Goal: Task Accomplishment & Management: Manage account settings

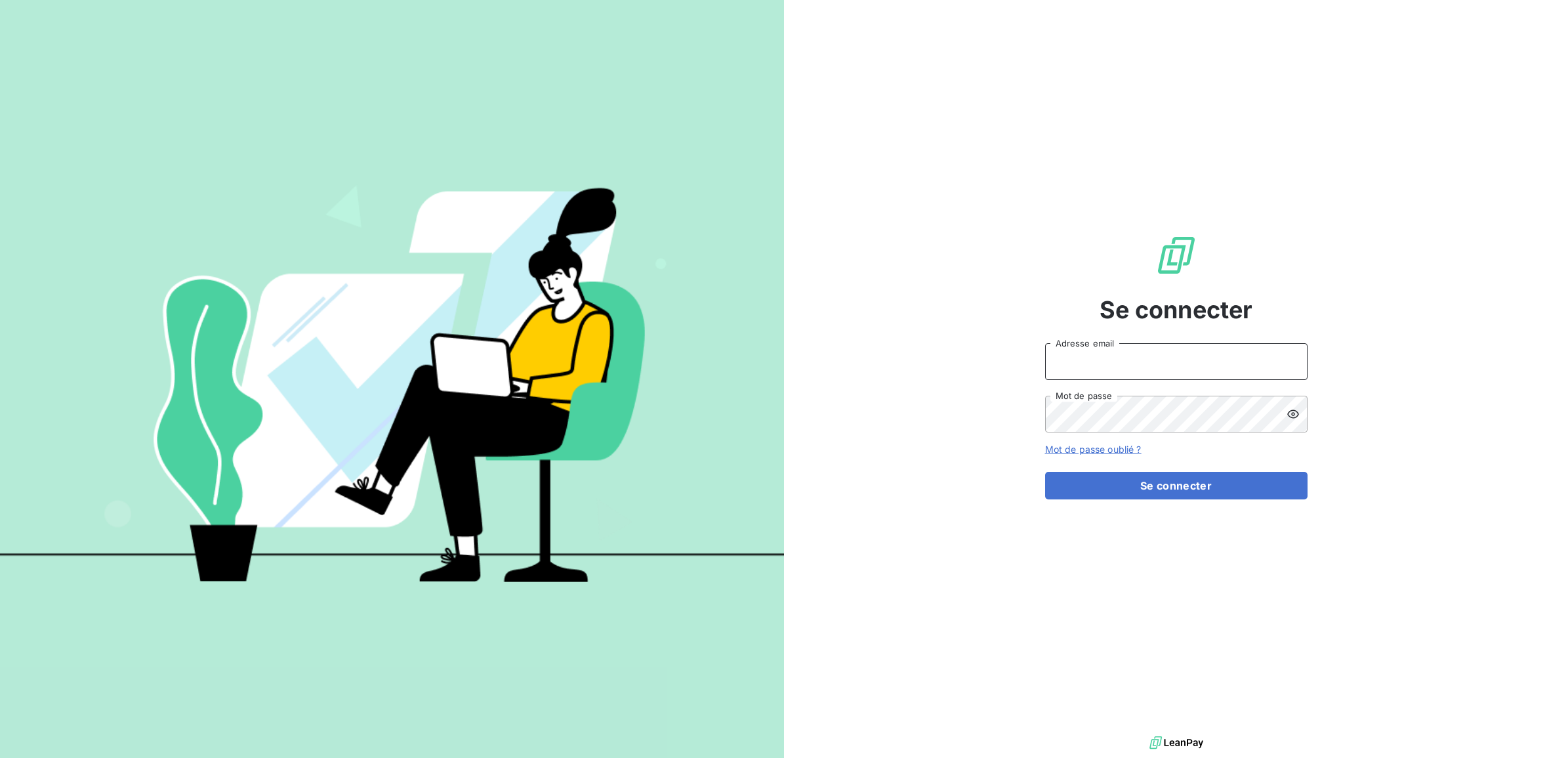
click at [1114, 362] on input "Adresse email" at bounding box center [1176, 362] width 262 height 37
type input "[EMAIL_ADDRESS][PERSON_NAME][DOMAIN_NAME]"
click at [1045, 472] on button "Se connecter" at bounding box center [1176, 486] width 262 height 28
